Goal: Check status: Check status

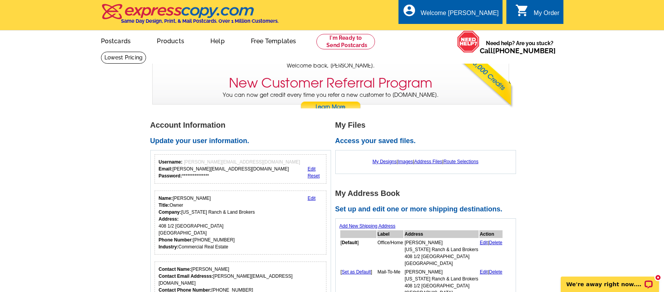
click at [549, 12] on div "My Order" at bounding box center [547, 15] width 26 height 11
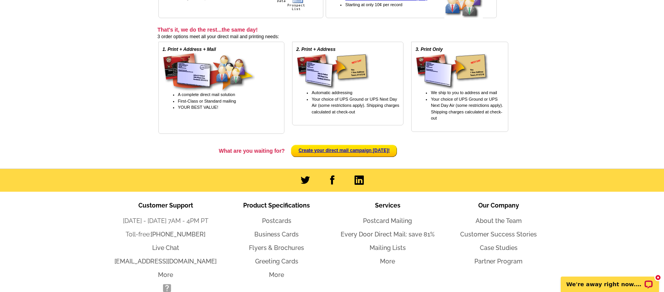
scroll to position [306, 0]
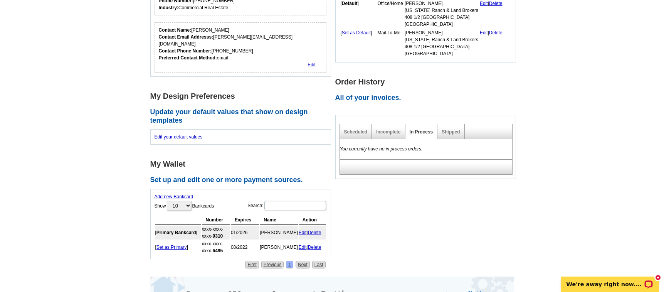
scroll to position [255, 0]
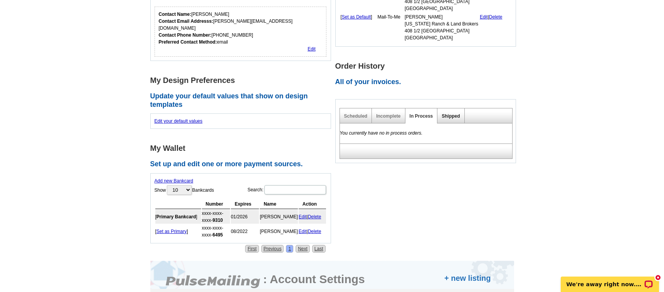
click at [445, 115] on link "Shipped" at bounding box center [451, 115] width 18 height 5
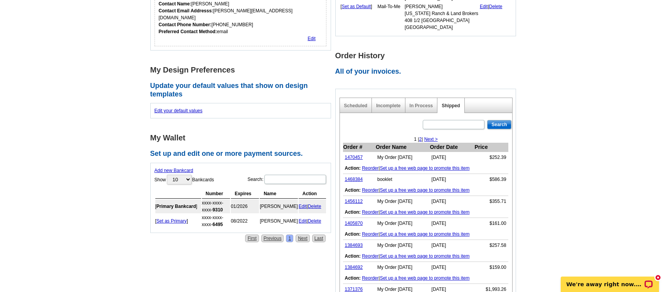
scroll to position [266, 0]
click at [356, 157] on link "1470457" at bounding box center [354, 156] width 18 height 5
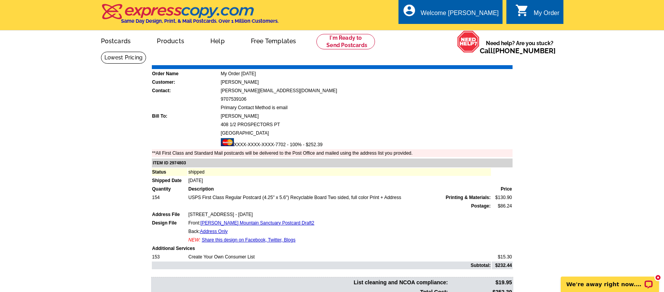
click at [442, 62] on link "Download Invoice" at bounding box center [444, 59] width 55 height 7
